Goal: Navigation & Orientation: Find specific page/section

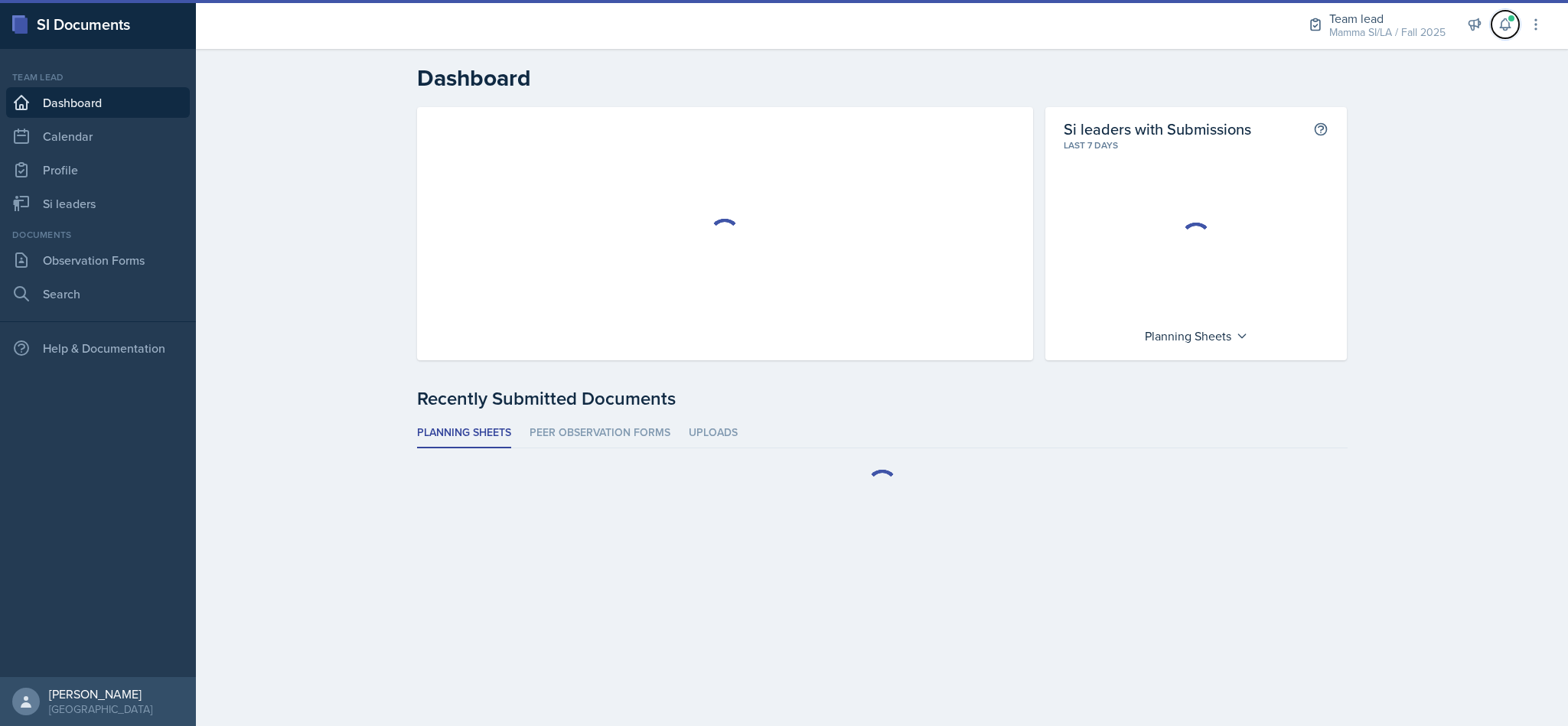
click at [1504, 19] on icon at bounding box center [1505, 24] width 15 height 15
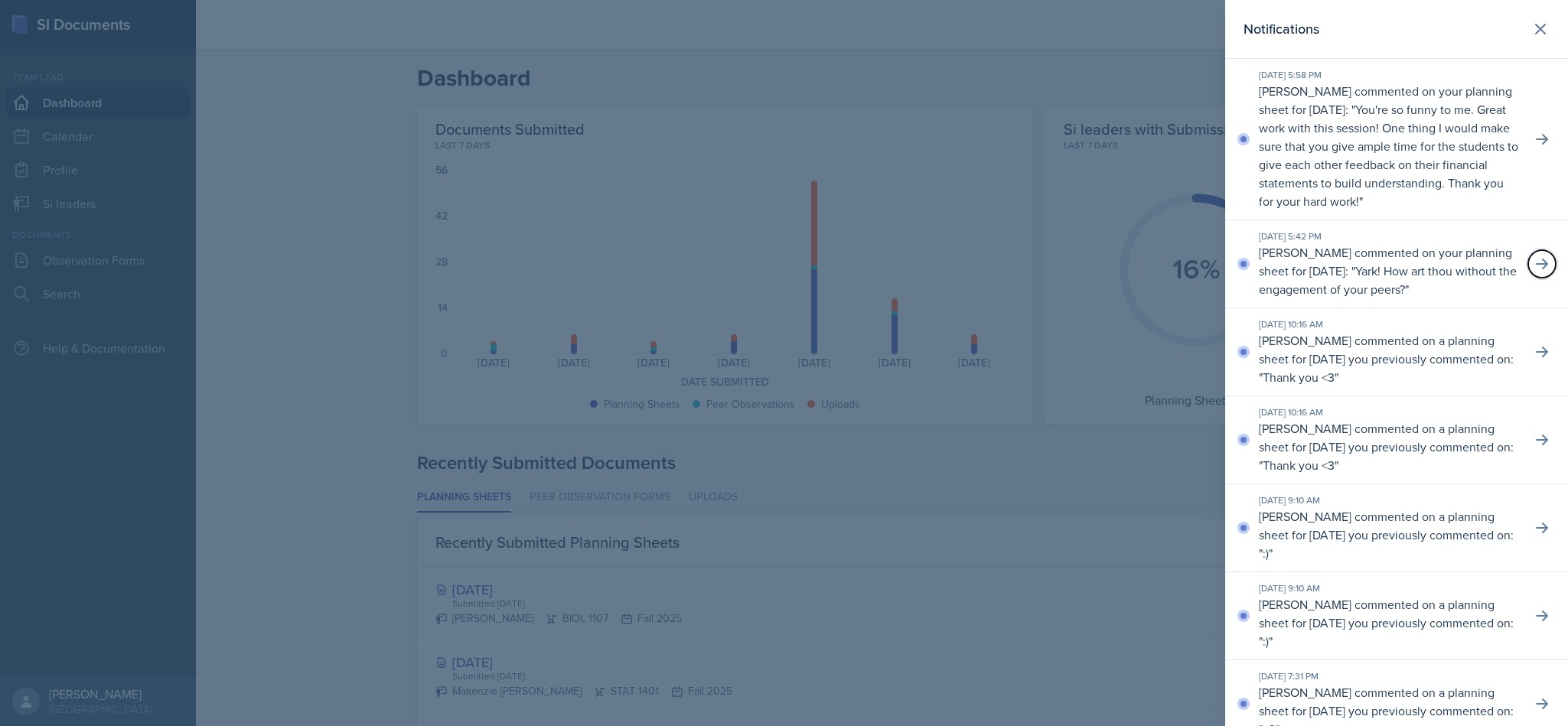
click at [1534, 278] on button at bounding box center [1541, 264] width 27 height 27
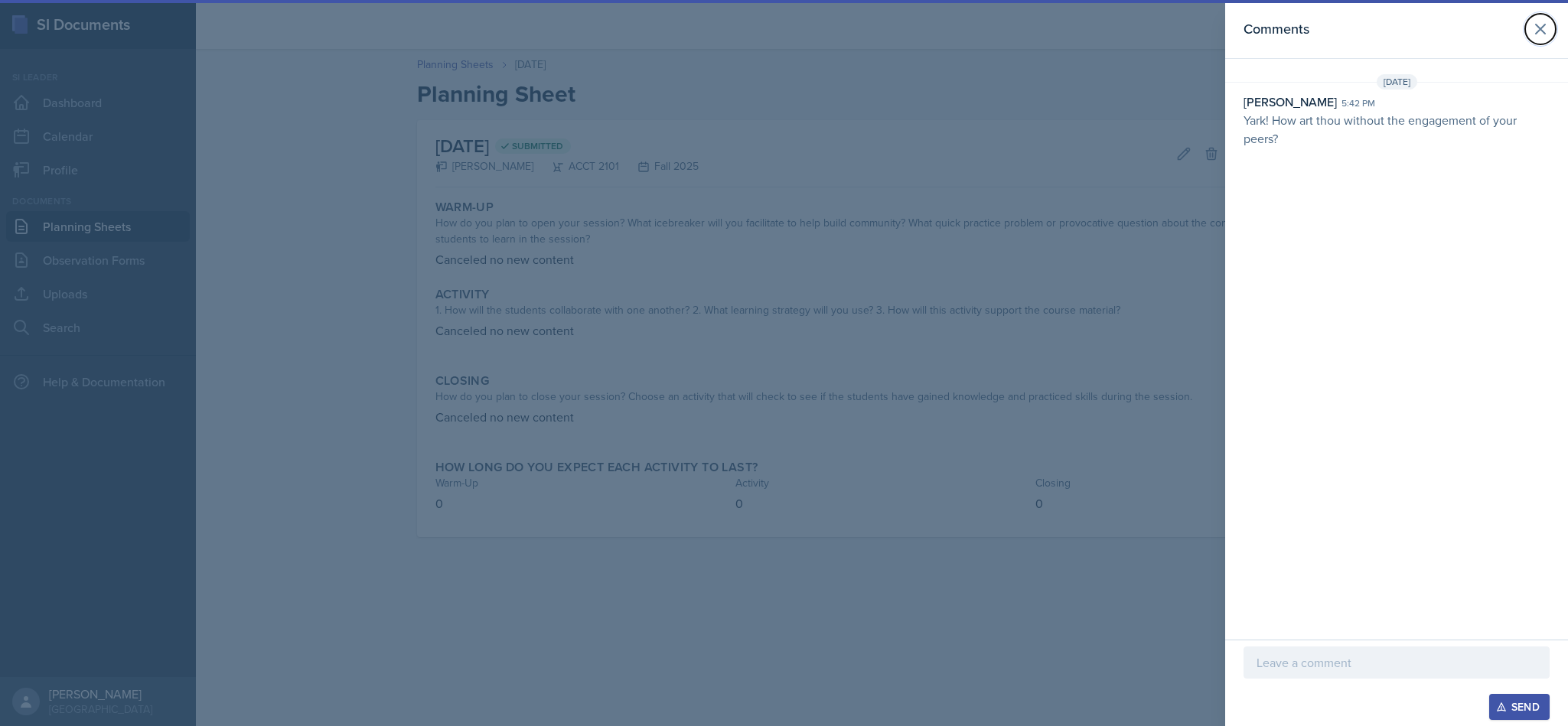
click at [1548, 33] on icon at bounding box center [1541, 29] width 18 height 18
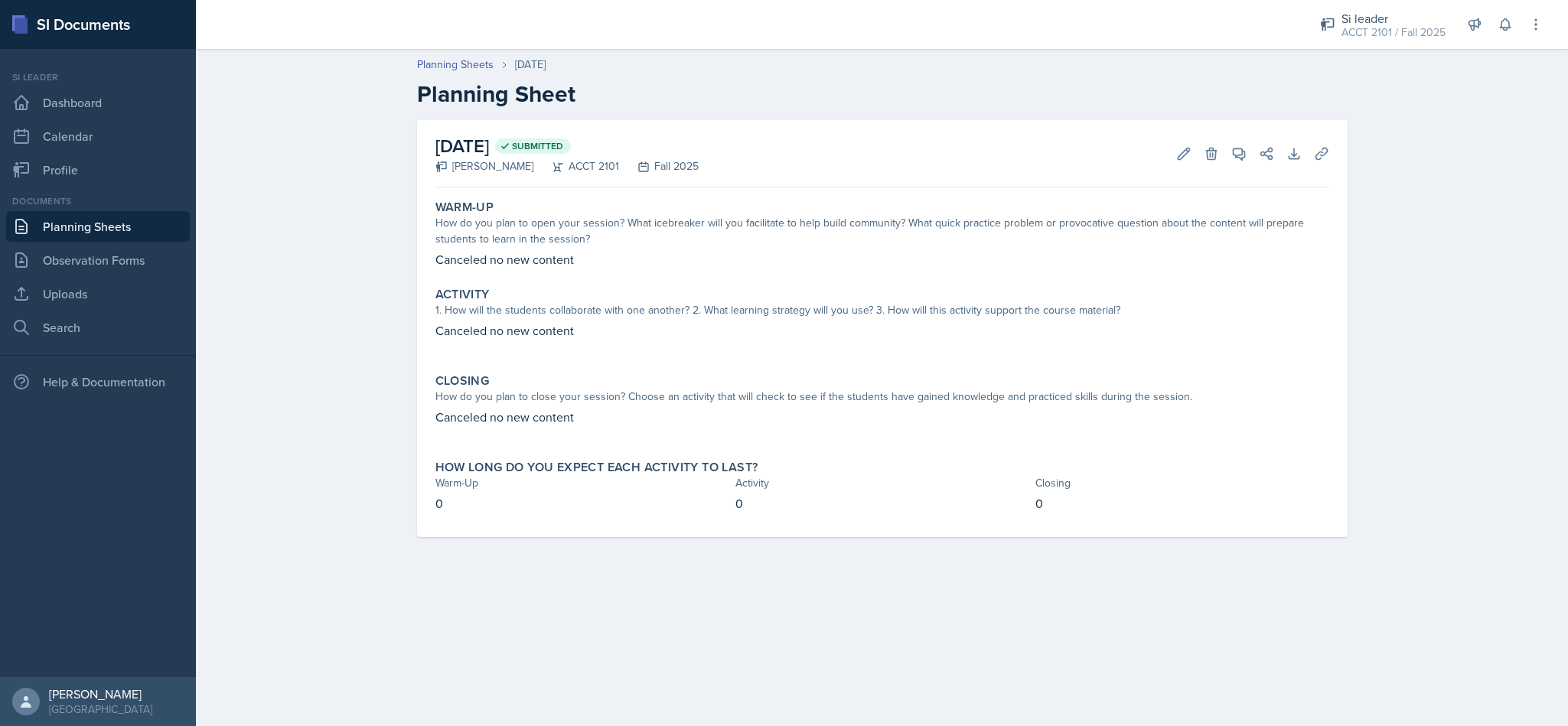
click at [1497, 32] on button at bounding box center [1505, 24] width 27 height 27
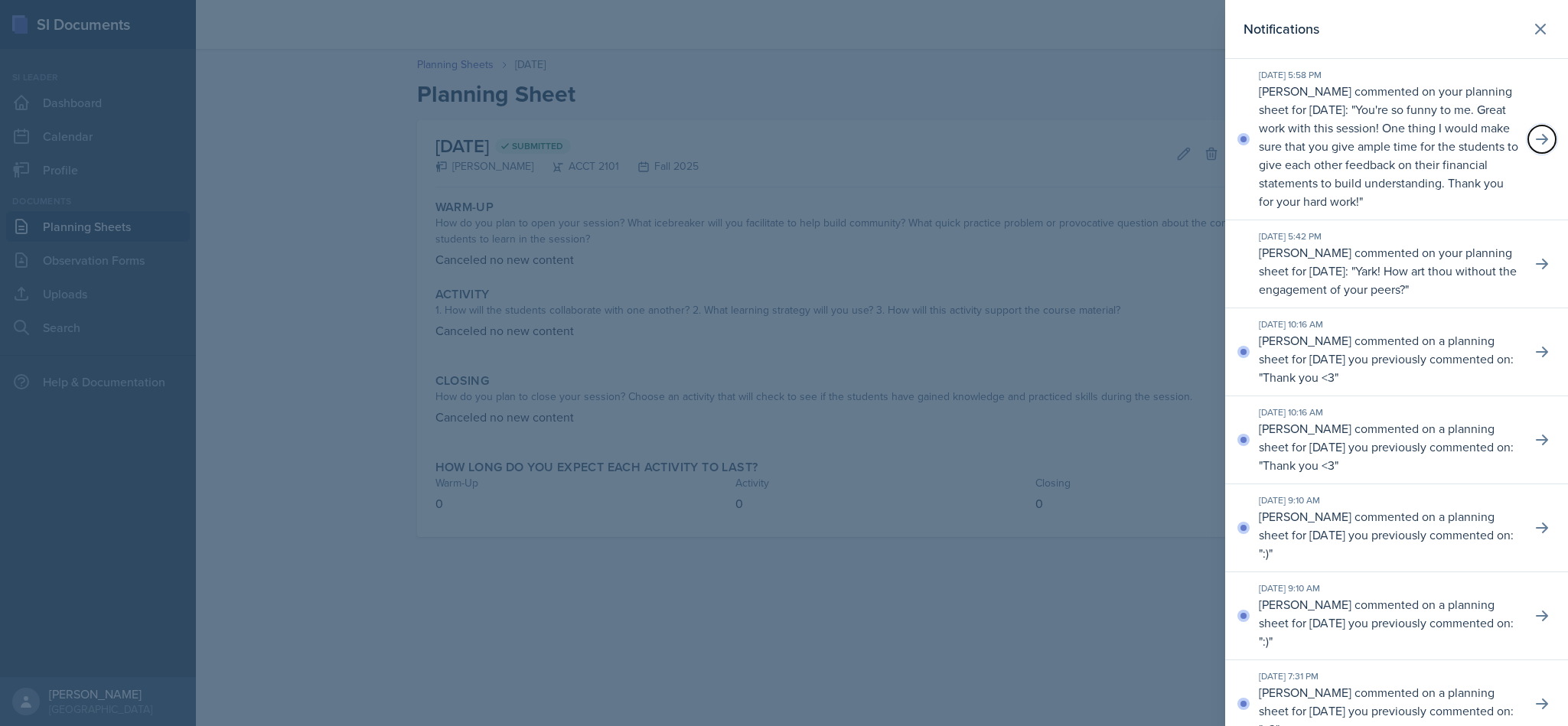
click at [1536, 145] on icon at bounding box center [1541, 139] width 12 height 11
